Goal: Check status: Check status

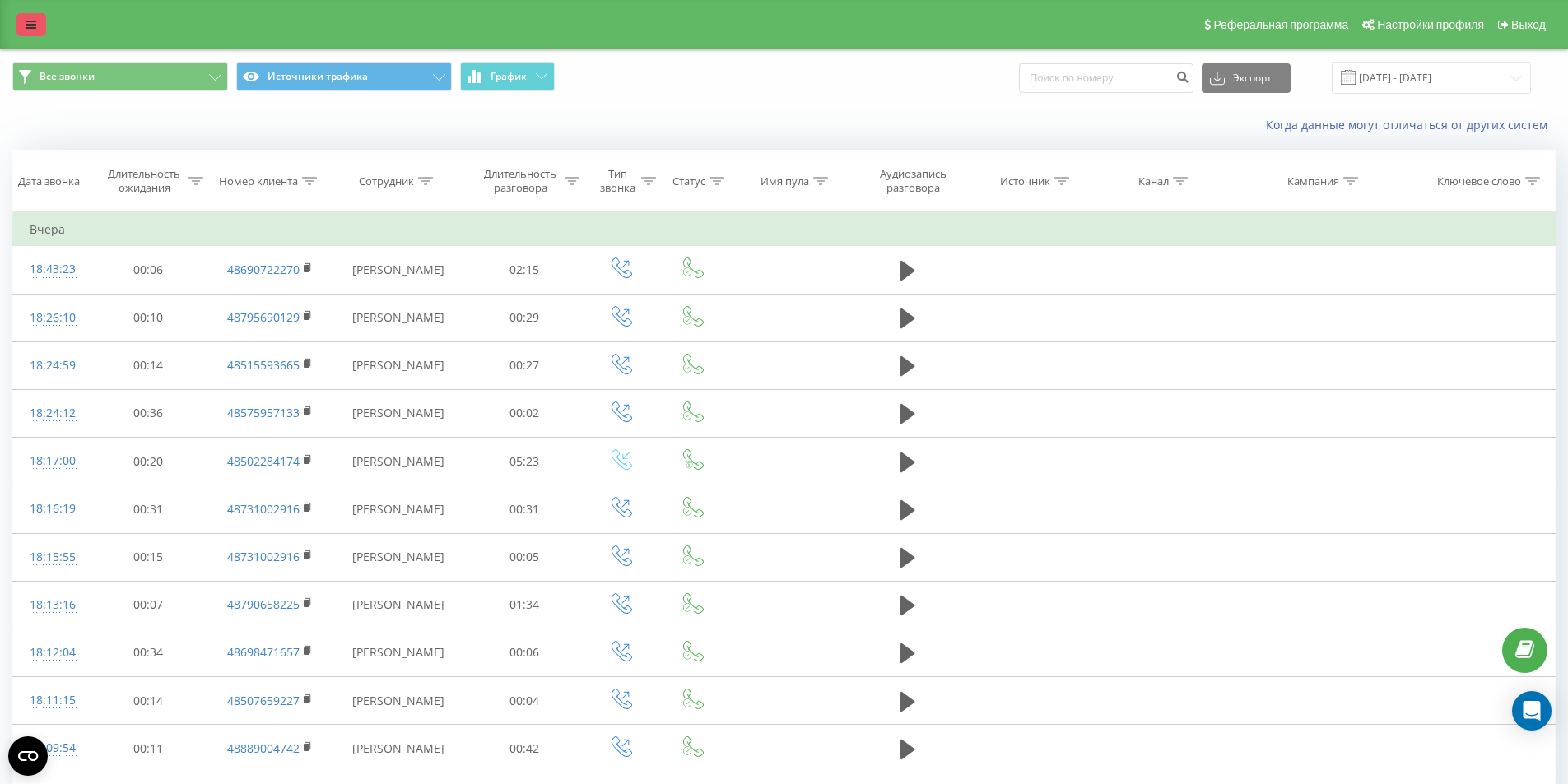
click at [33, 26] on icon at bounding box center [32, 24] width 10 height 11
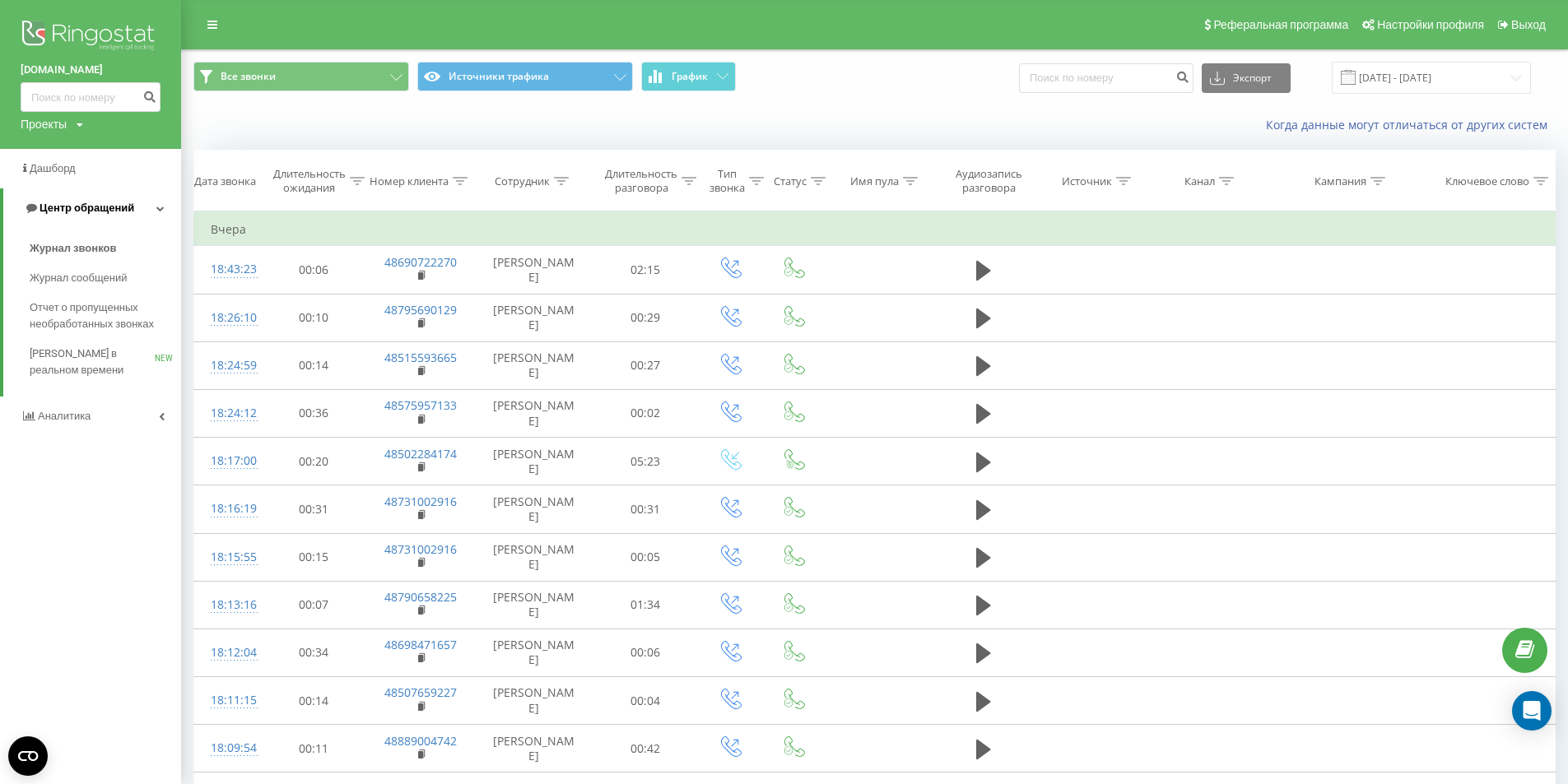
click at [105, 207] on span "Центр обращений" at bounding box center [87, 208] width 94 height 12
click at [142, 205] on link "Центр обращений" at bounding box center [90, 208] width 181 height 39
click at [97, 250] on span "Журнал звонков" at bounding box center [73, 248] width 87 height 16
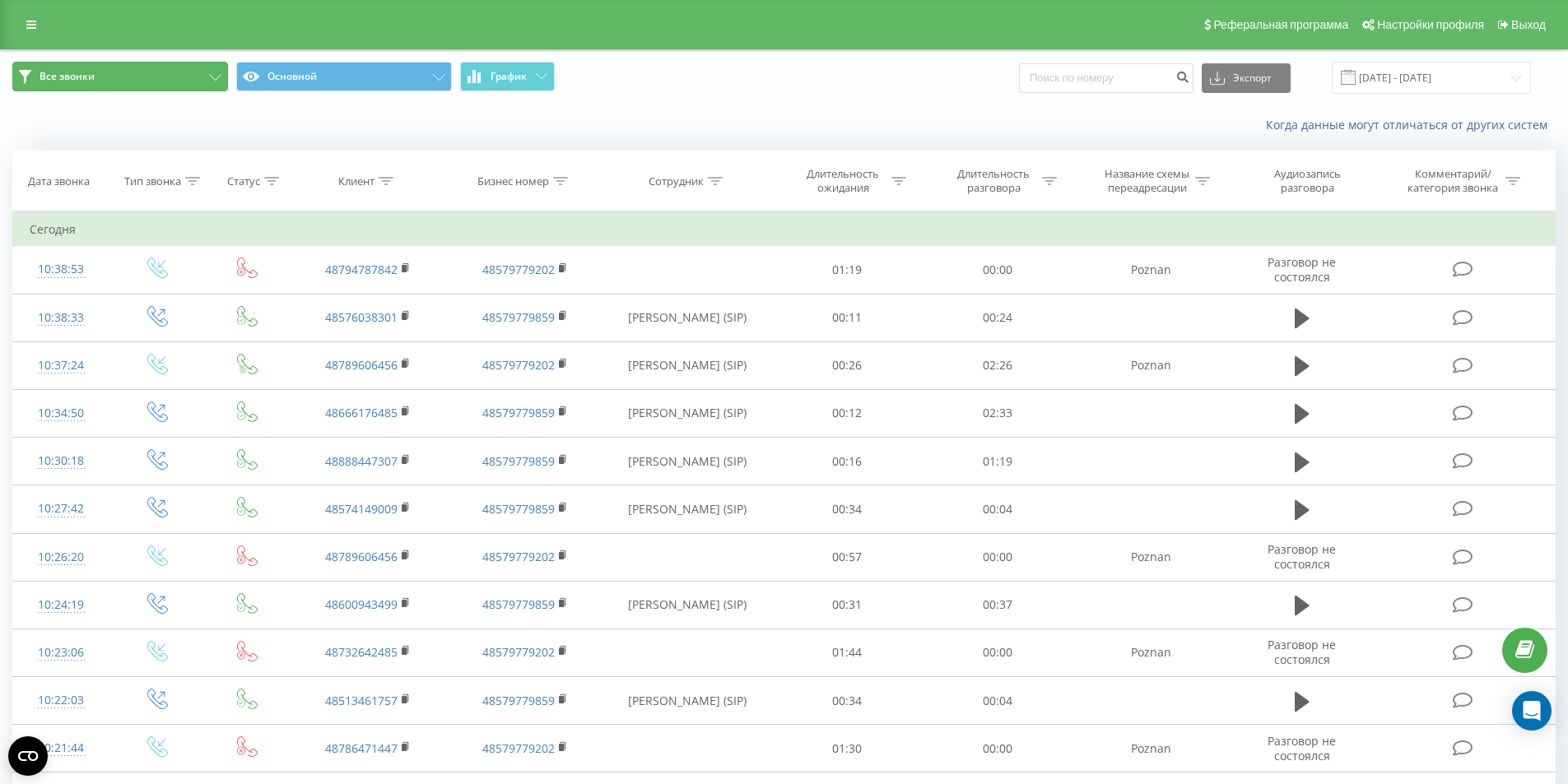
click at [219, 78] on icon at bounding box center [215, 77] width 12 height 7
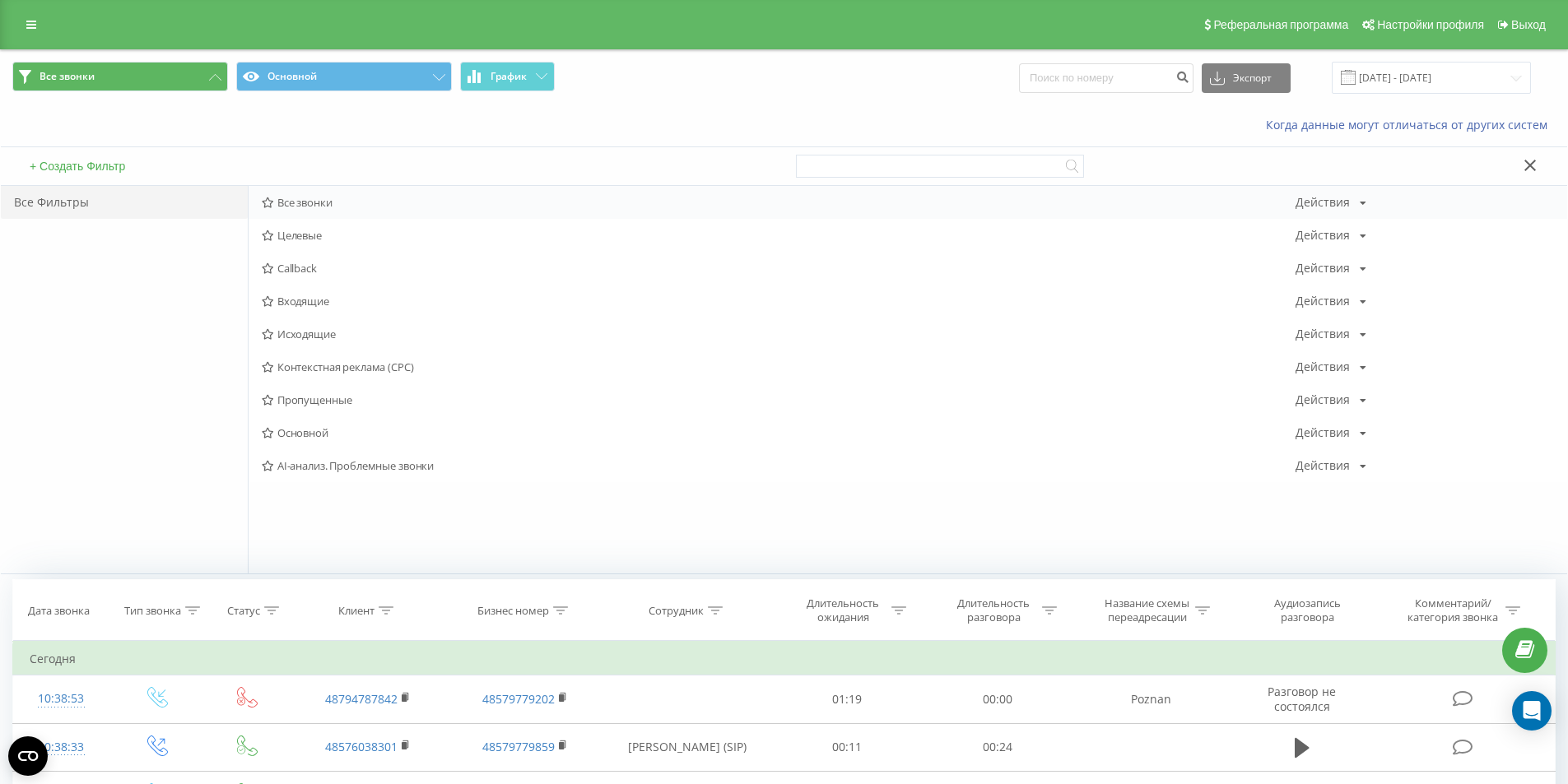
click at [330, 210] on div "Все звонки Действия Редактировать Копировать Удалить По умолчанию Поделиться" at bounding box center [908, 202] width 1319 height 33
click at [315, 199] on span "Все звонки" at bounding box center [778, 202] width 1034 height 11
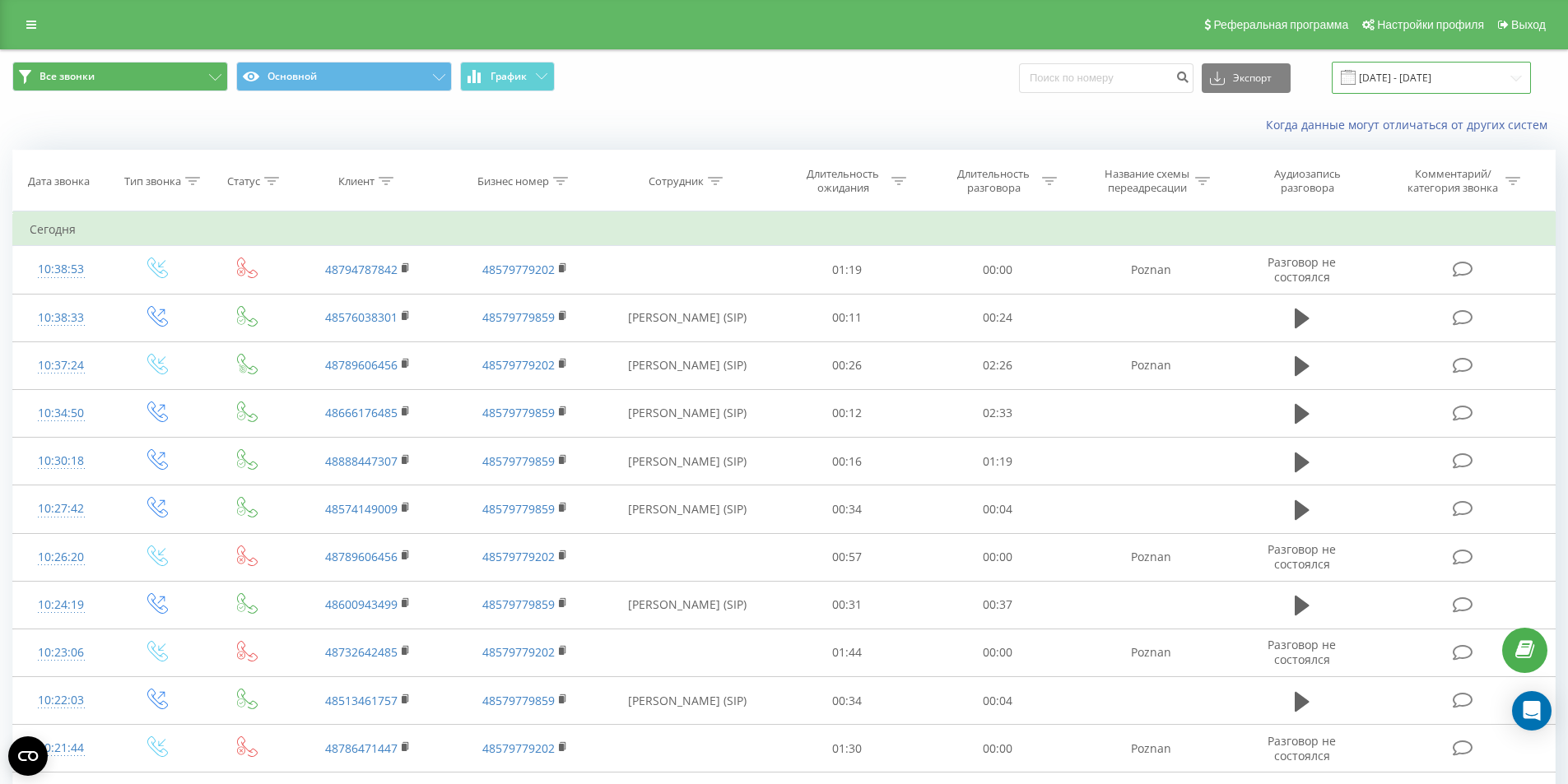
click at [1377, 73] on input "20.07.2025 - 20.08.2025" at bounding box center [1432, 77] width 199 height 32
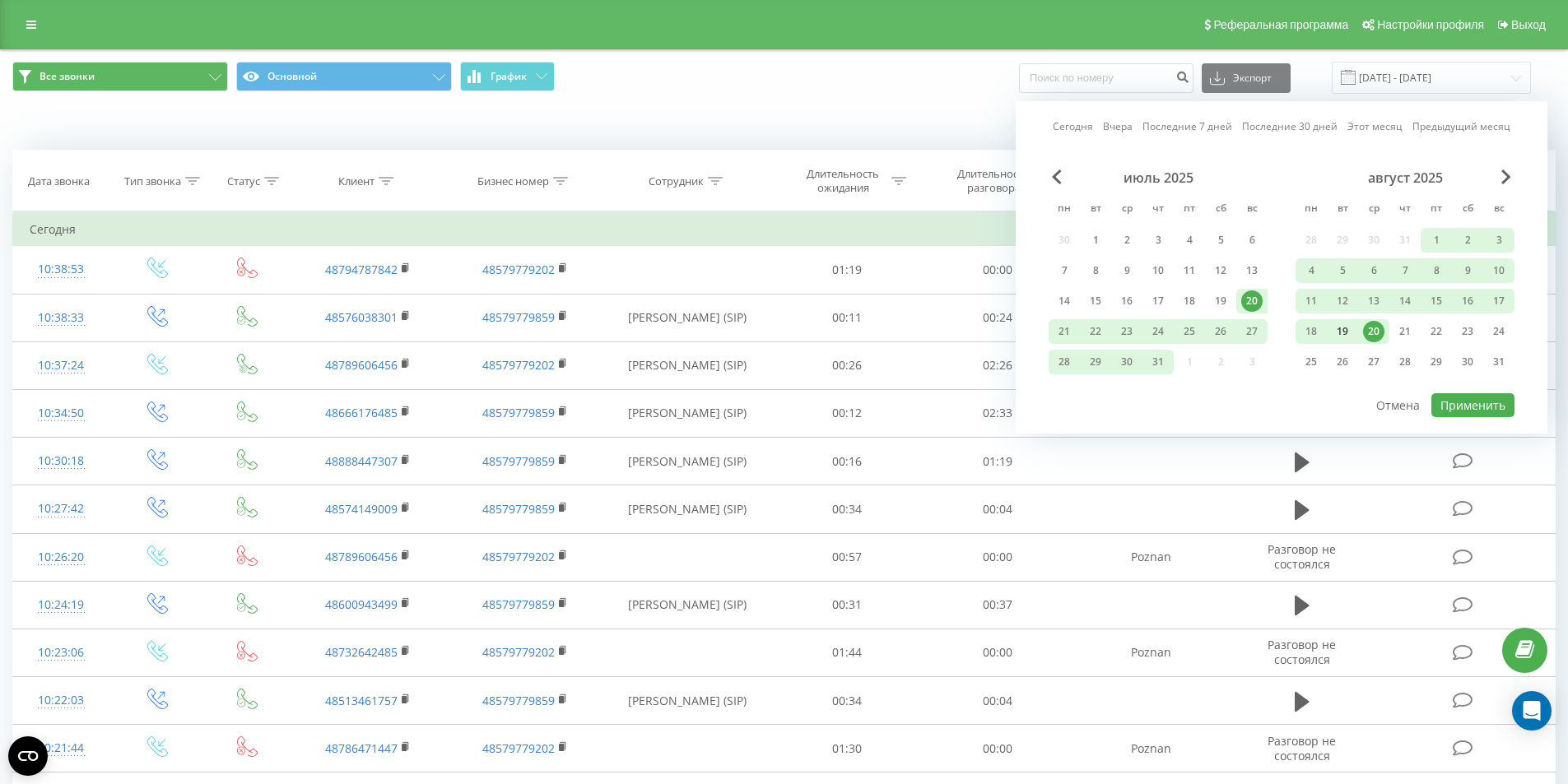
click at [1344, 334] on div "19" at bounding box center [1342, 331] width 21 height 21
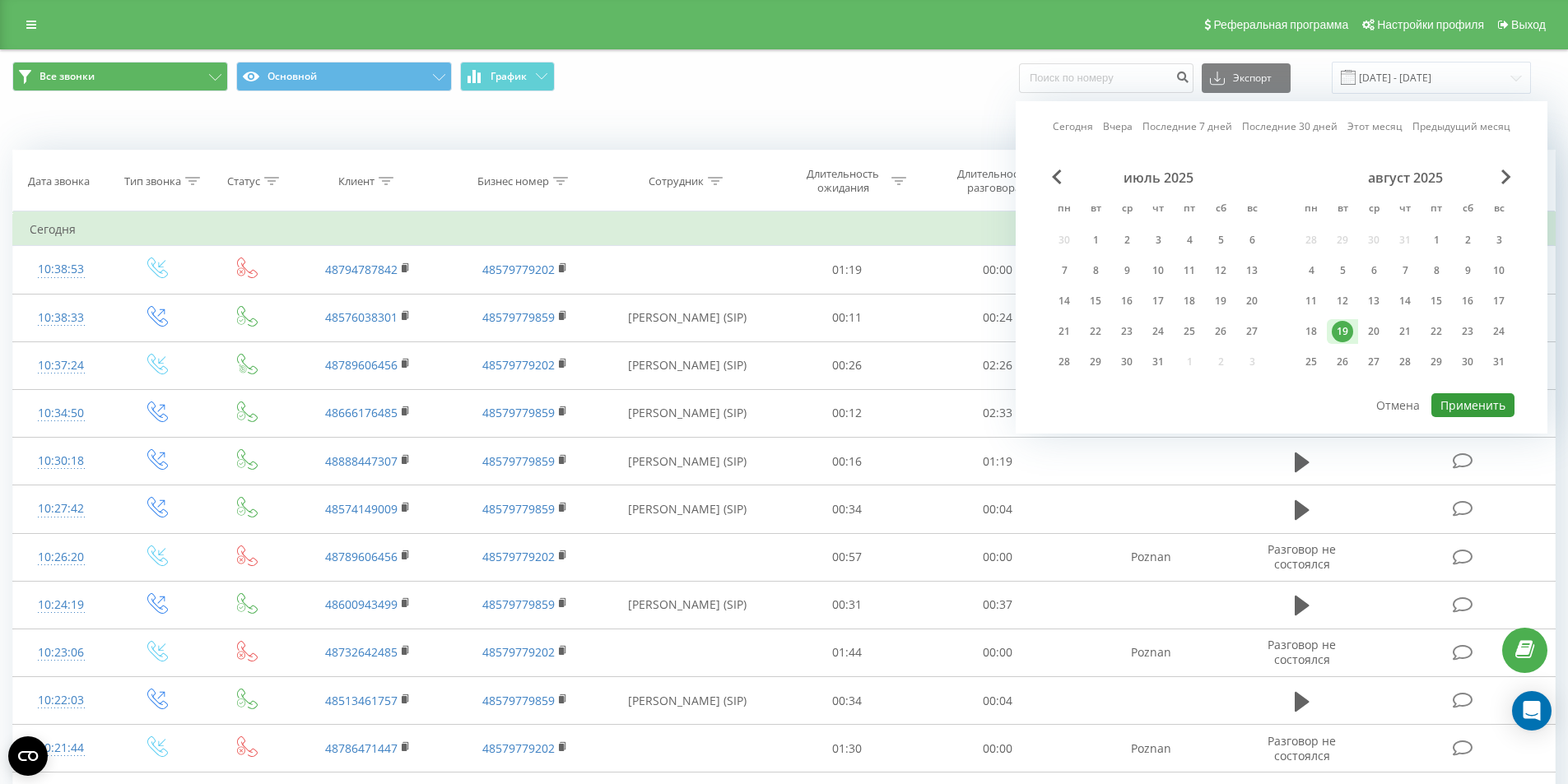
click at [1498, 403] on button "Применить" at bounding box center [1473, 405] width 83 height 24
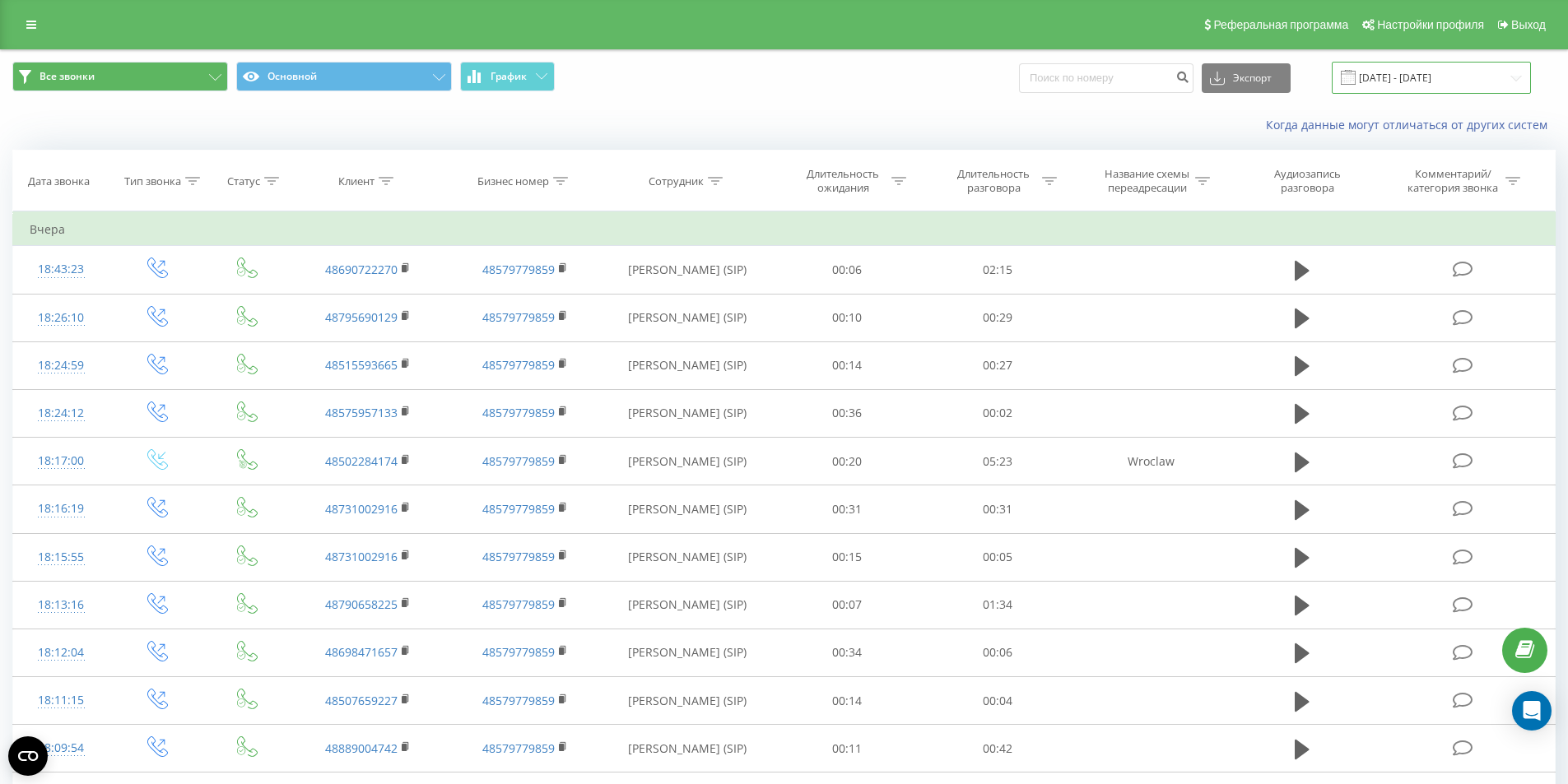
click at [1377, 80] on input "19.08.2025 - 19.08.2025" at bounding box center [1432, 77] width 199 height 32
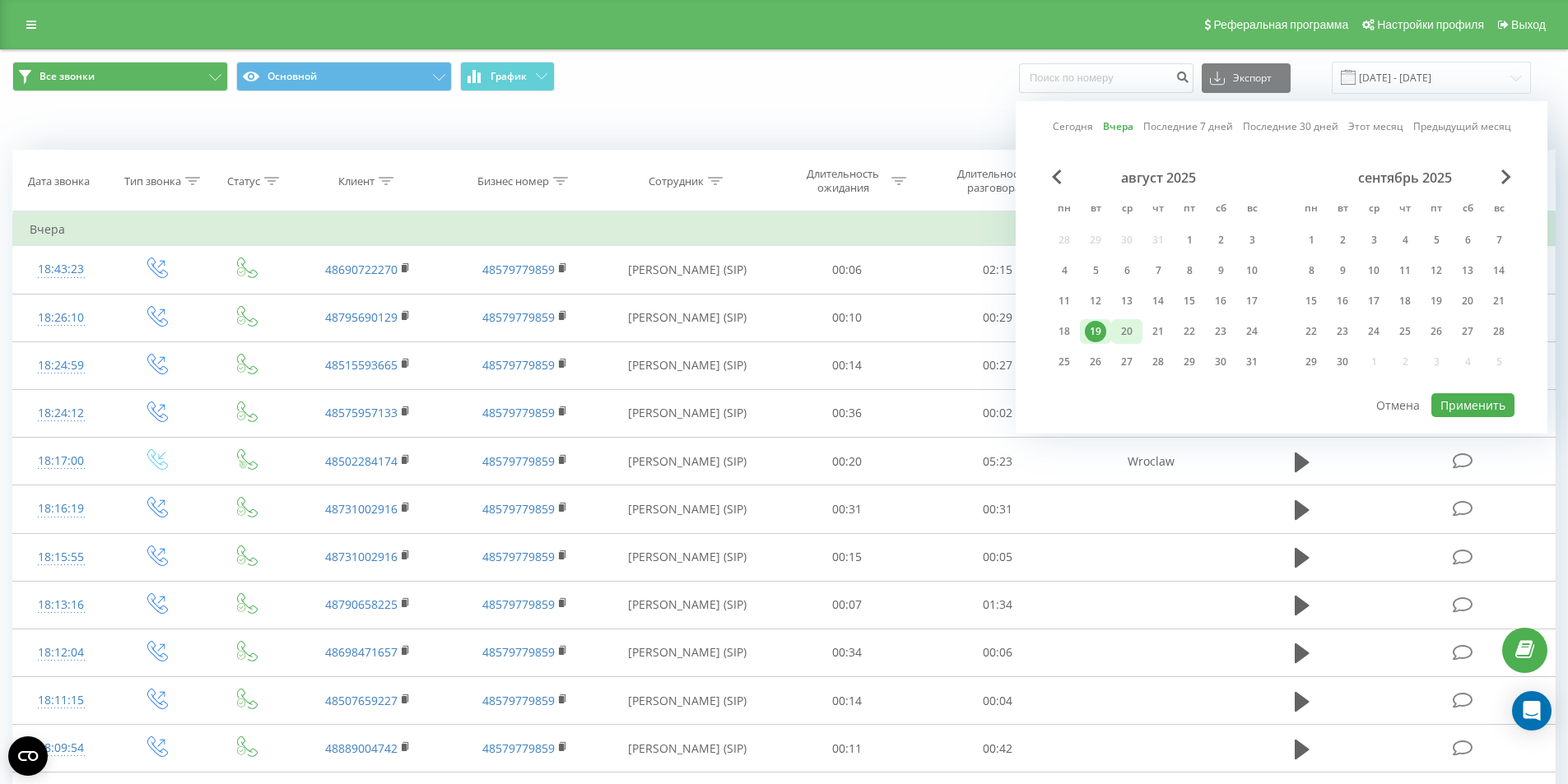
click at [1129, 332] on div "20" at bounding box center [1127, 331] width 21 height 21
click at [1471, 407] on button "Применить" at bounding box center [1473, 405] width 83 height 24
type input "[DATE] - [DATE]"
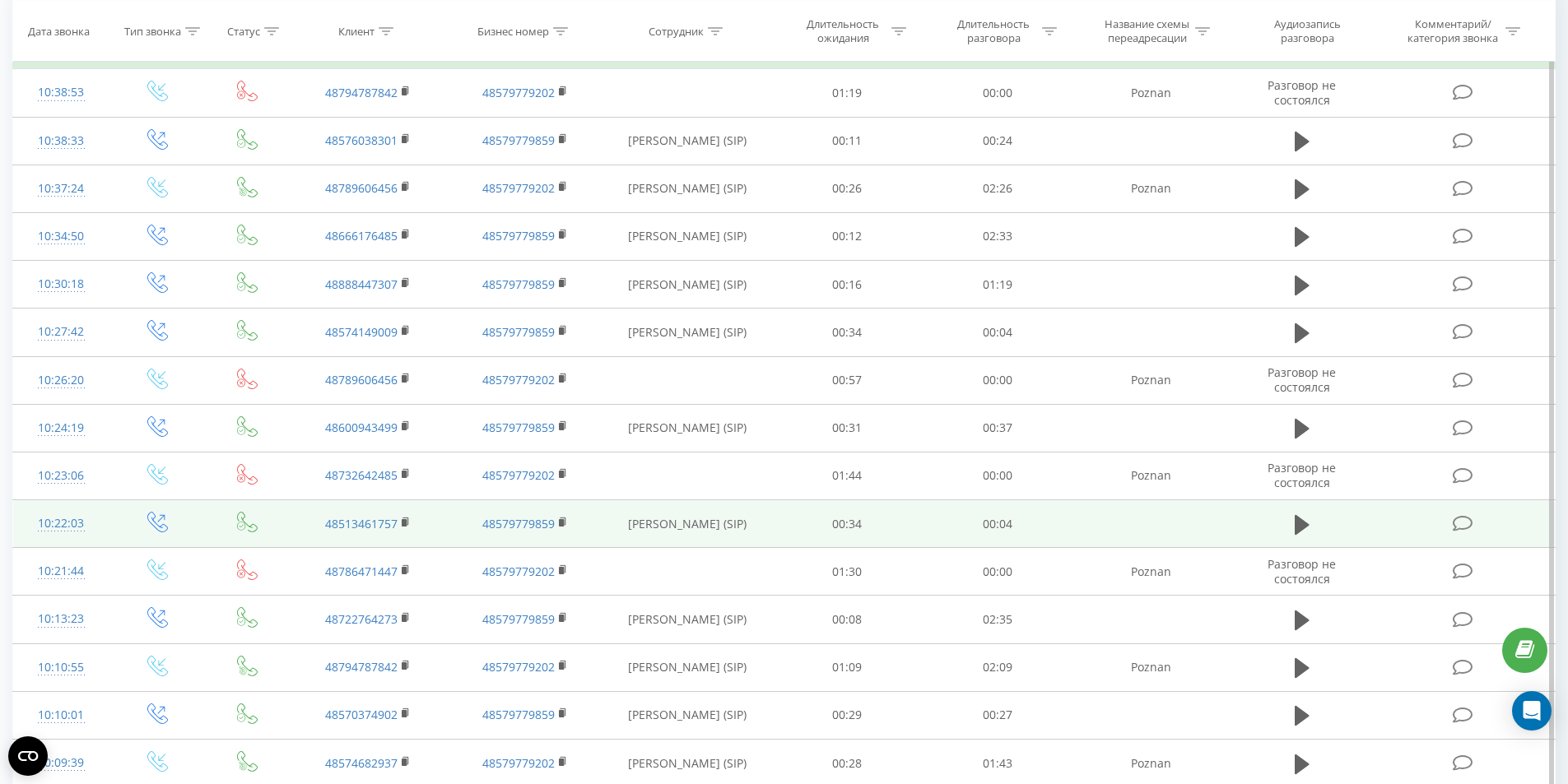
scroll to position [227, 0]
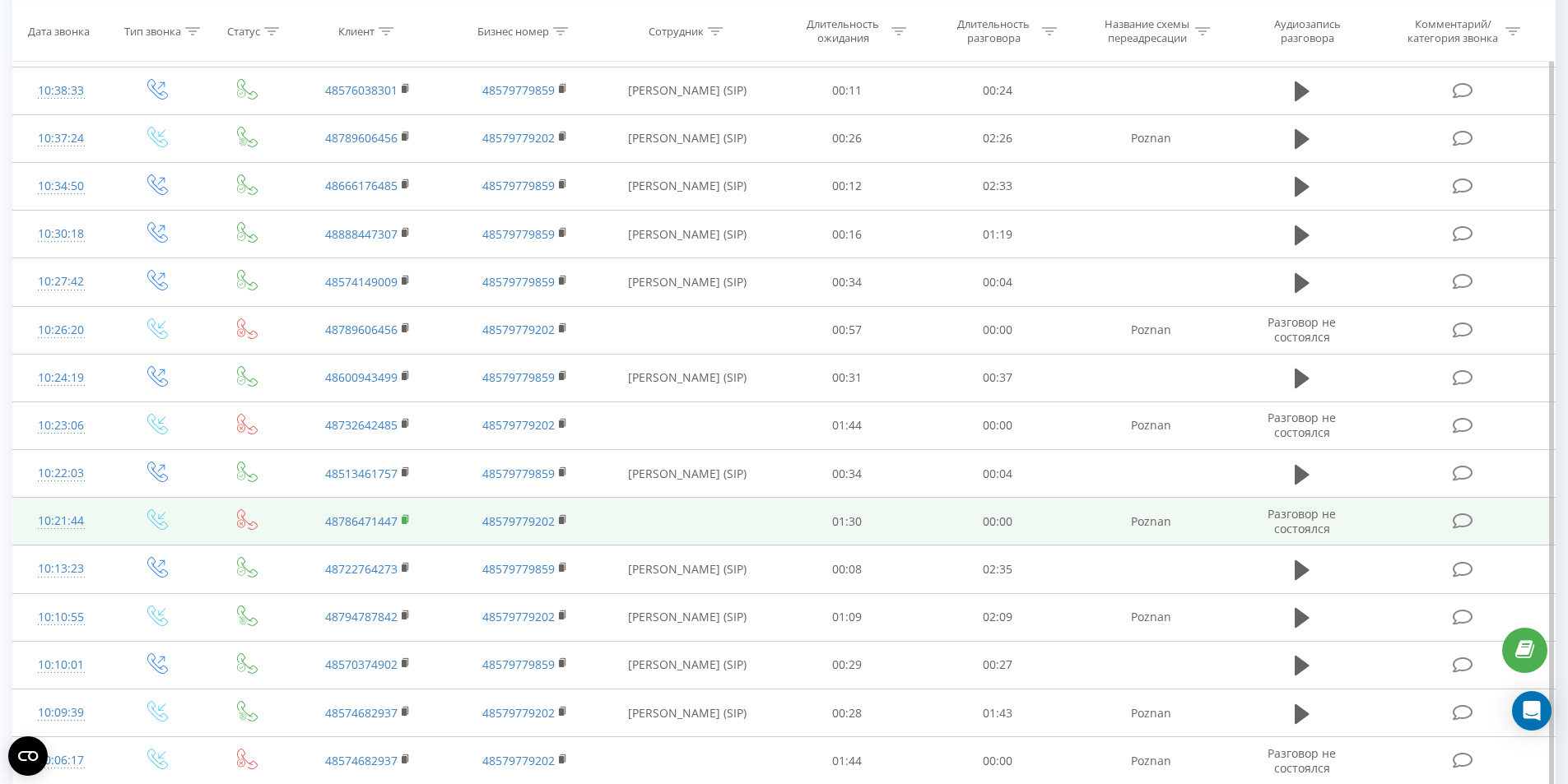
click at [405, 521] on rect at bounding box center [404, 520] width 5 height 8
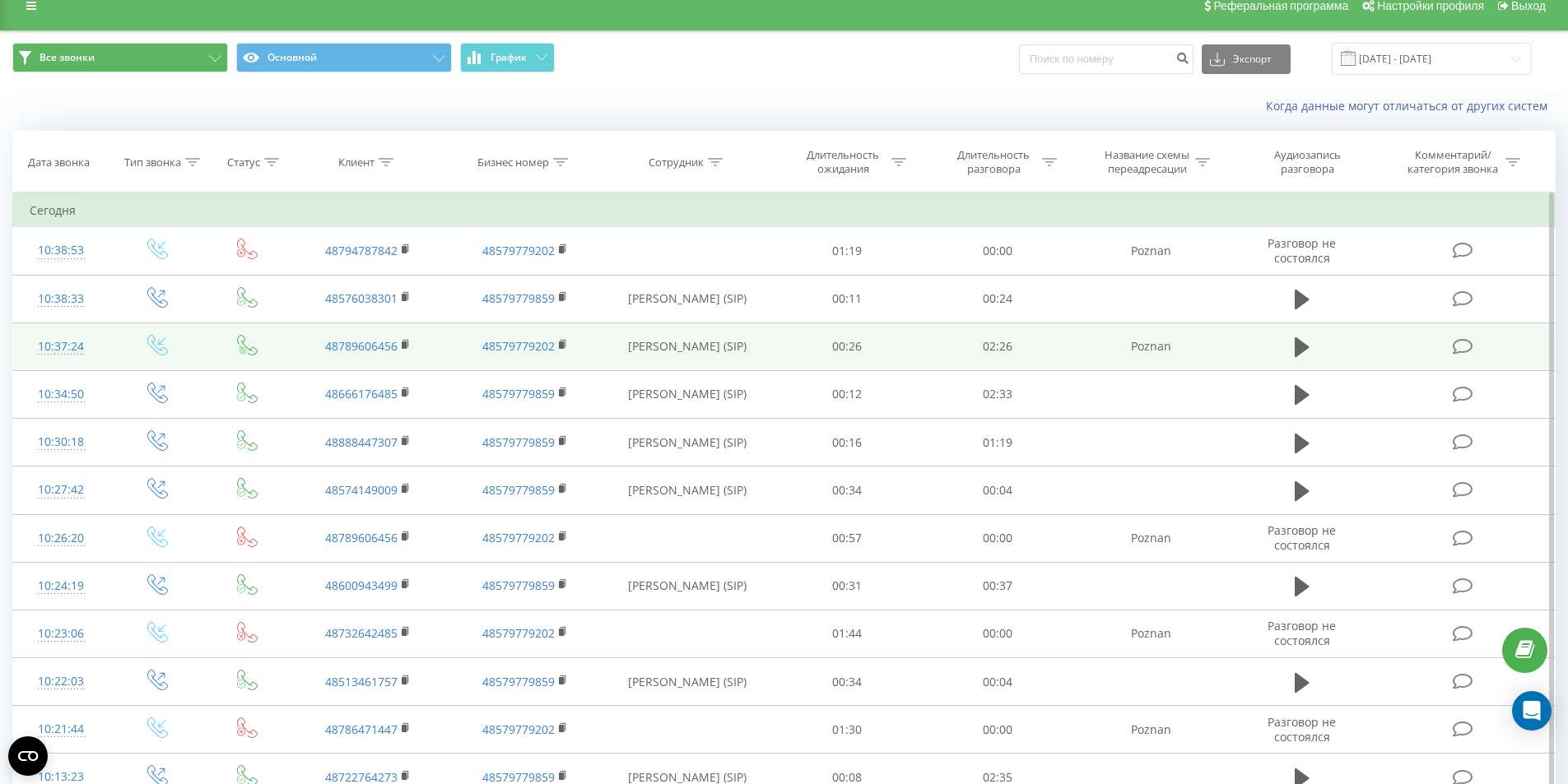
scroll to position [0, 0]
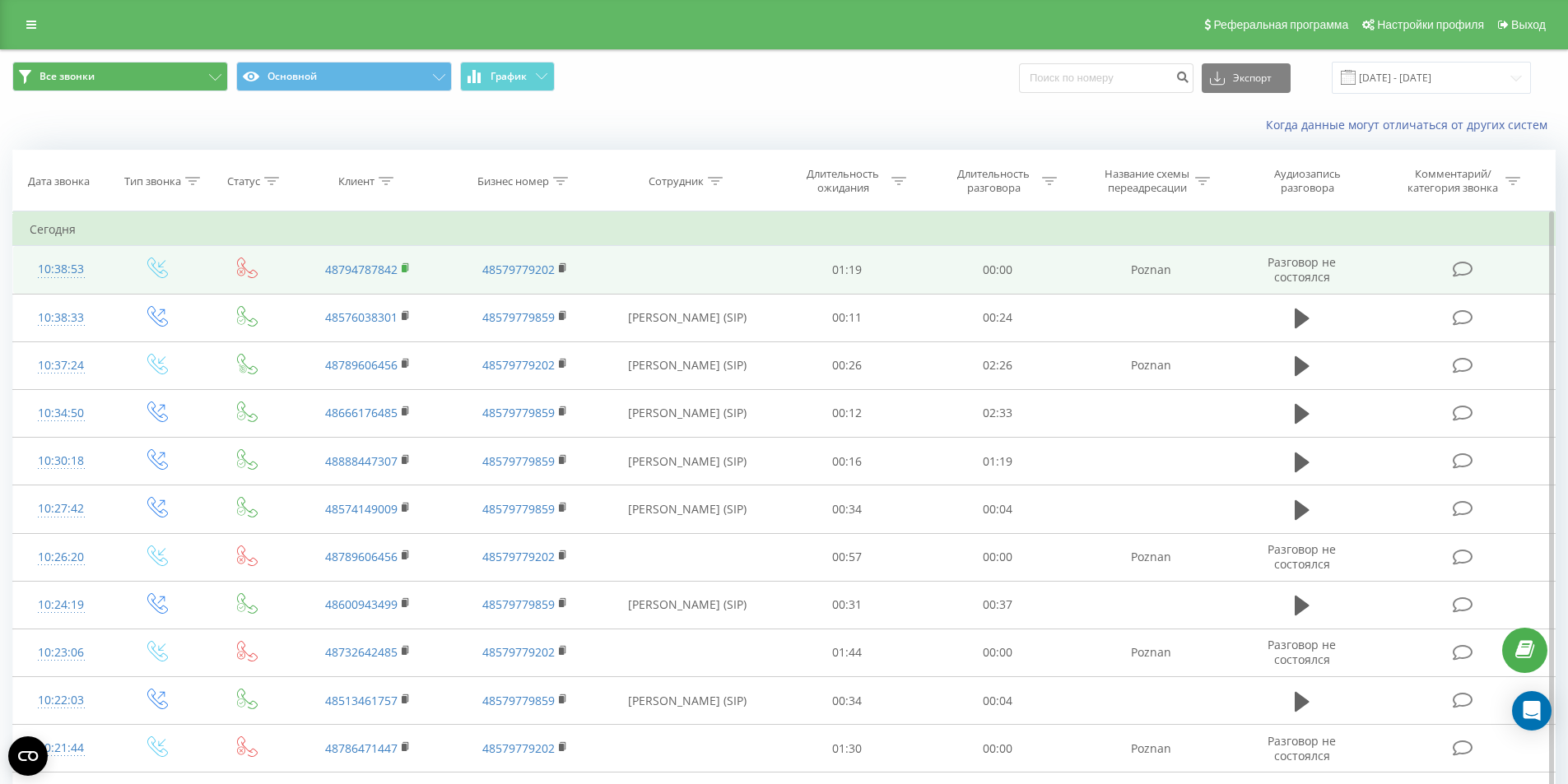
click at [404, 268] on rect at bounding box center [404, 268] width 5 height 8
